Goal: Check status: Check status

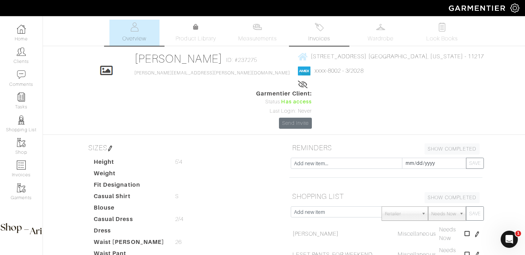
click at [318, 34] on link "Invoices" at bounding box center [319, 33] width 50 height 26
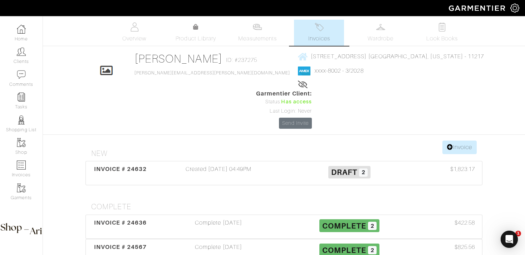
scroll to position [95, 0]
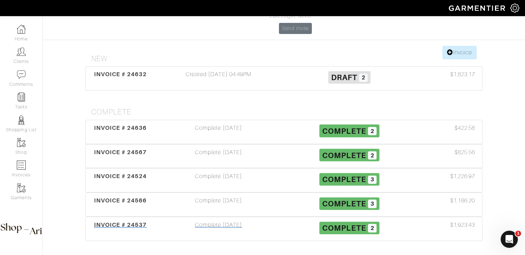
click at [244, 221] on div "Complete [DATE]" at bounding box center [218, 229] width 131 height 16
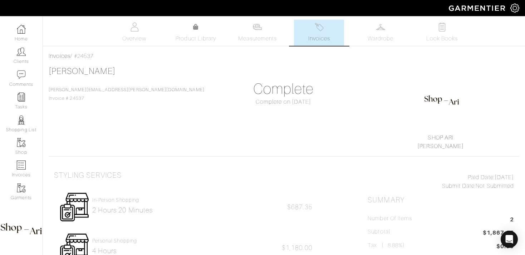
click at [308, 36] on link "Invoices" at bounding box center [319, 33] width 50 height 26
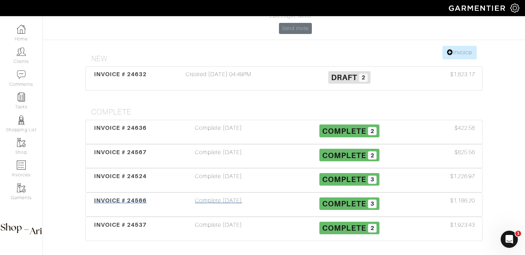
click at [233, 196] on div "Complete [DATE]" at bounding box center [218, 204] width 131 height 16
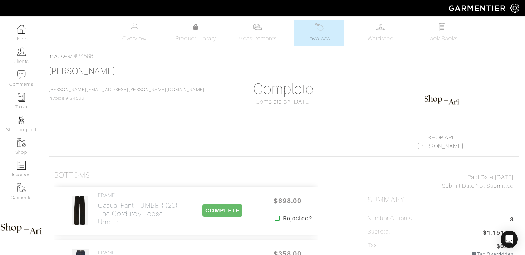
click at [303, 39] on link "Invoices" at bounding box center [319, 33] width 50 height 26
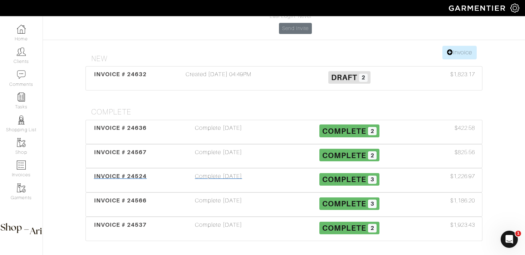
click at [241, 172] on div "Complete [DATE]" at bounding box center [218, 180] width 131 height 16
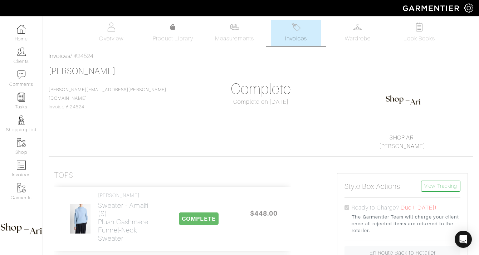
click at [309, 29] on link "Invoices" at bounding box center [296, 33] width 50 height 26
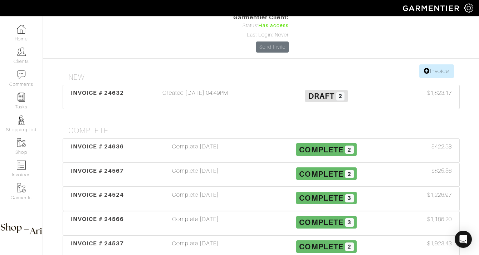
scroll to position [80, 0]
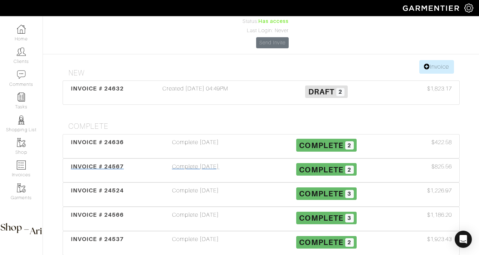
click at [148, 162] on div "Complete [DATE]" at bounding box center [195, 170] width 131 height 16
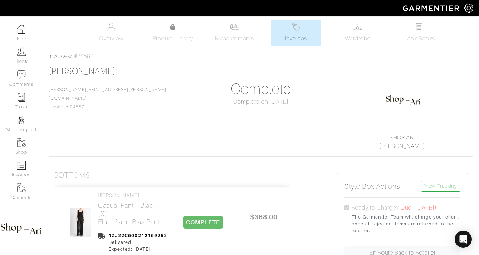
click at [300, 36] on span "Invoices" at bounding box center [296, 38] width 22 height 9
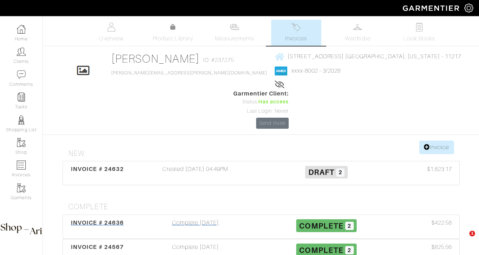
click at [189, 219] on div "Complete [DATE]" at bounding box center [195, 227] width 131 height 16
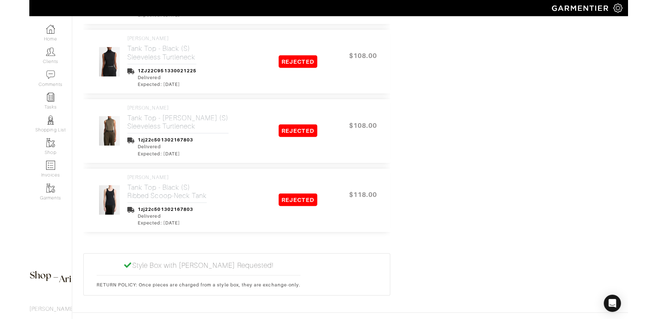
scroll to position [1122, 0]
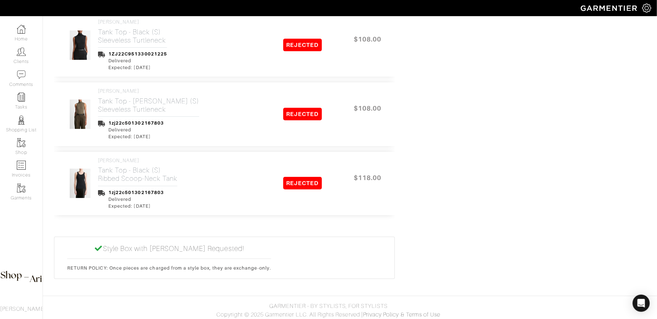
click at [233, 255] on div "Style Box with [PERSON_NAME] Requested! RETURN POLICY: Once pieces are charged …" at bounding box center [224, 257] width 340 height 41
